Goal: Task Accomplishment & Management: Complete application form

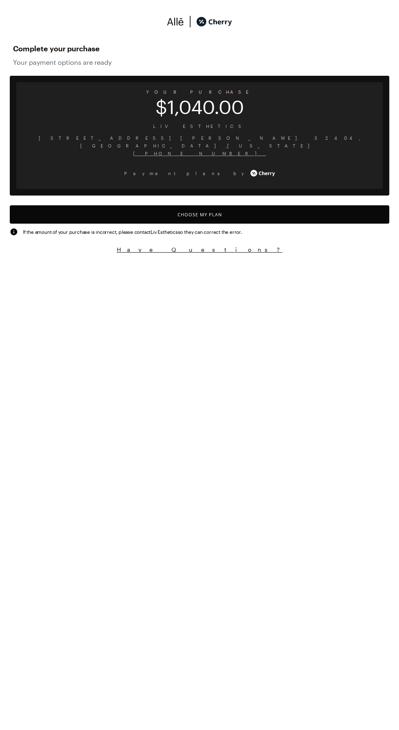
click at [248, 215] on button "Choose My Plan" at bounding box center [199, 214] width 379 height 18
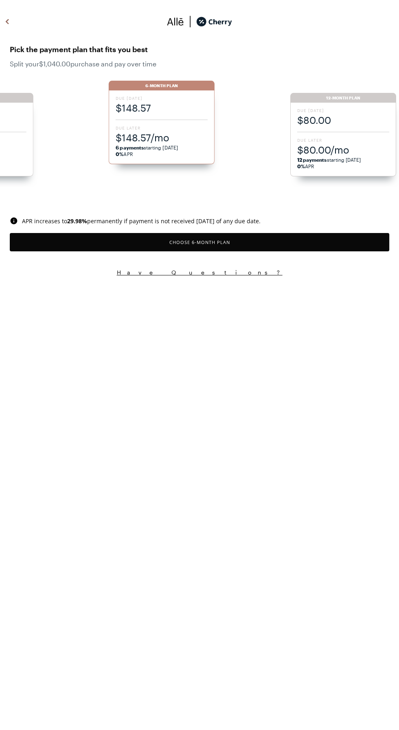
click at [366, 138] on span "Due Later" at bounding box center [343, 140] width 92 height 6
click at [360, 149] on span "$54.74/mo" at bounding box center [343, 149] width 92 height 13
click at [241, 247] on button "Choose 18 -Month Plan" at bounding box center [199, 242] width 379 height 18
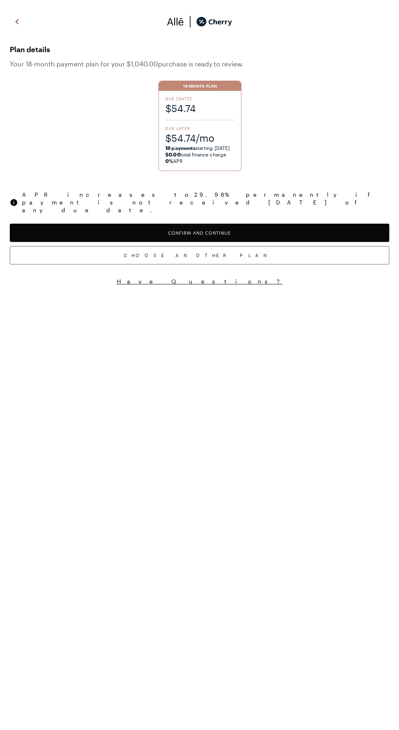
click at [276, 224] on button "Confirm and Continue" at bounding box center [199, 233] width 379 height 18
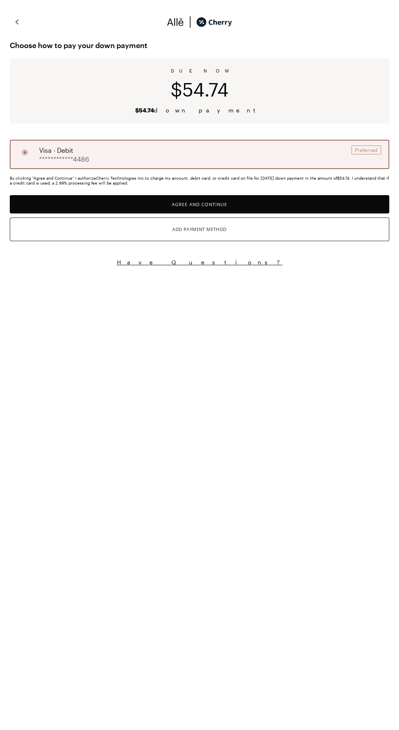
click at [276, 209] on button "Agree and Continue" at bounding box center [199, 204] width 379 height 18
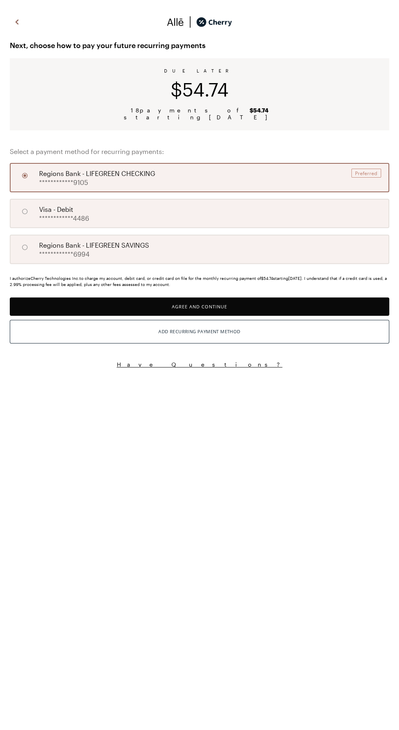
click at [263, 301] on button "Agree and Continue" at bounding box center [199, 306] width 379 height 18
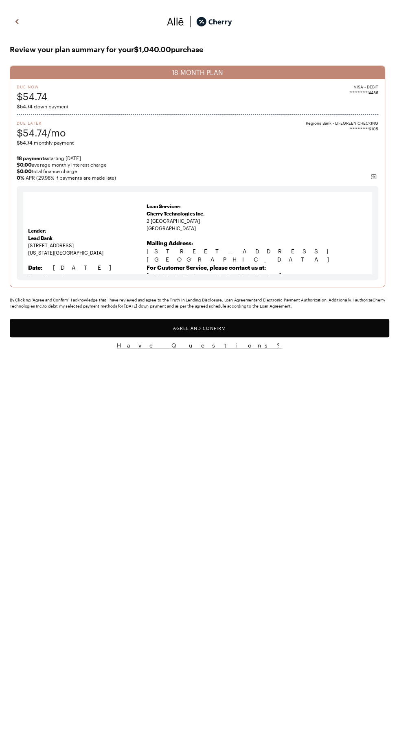
click at [303, 333] on button "Agree and Confirm" at bounding box center [199, 328] width 379 height 18
